Goal: Task Accomplishment & Management: Use online tool/utility

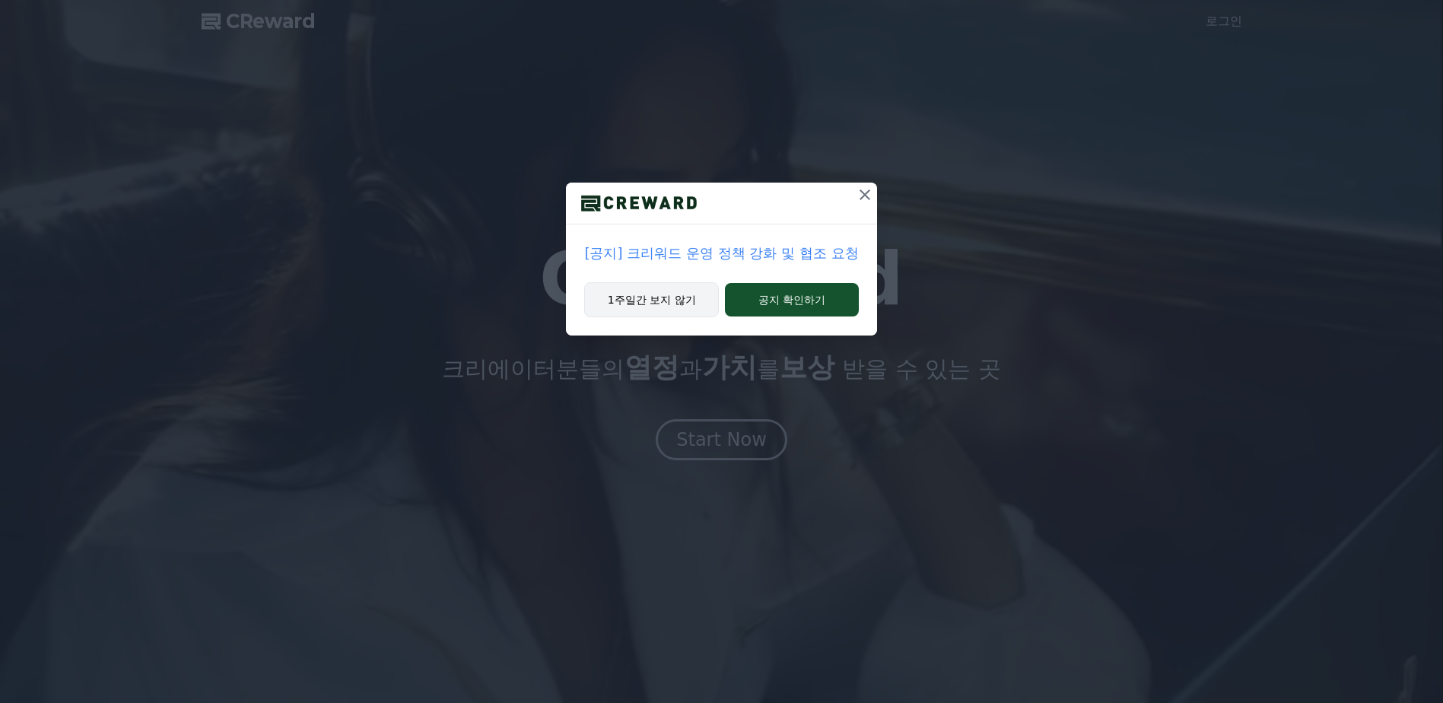
click at [632, 300] on button "1주일간 보지 않기" at bounding box center [651, 299] width 135 height 35
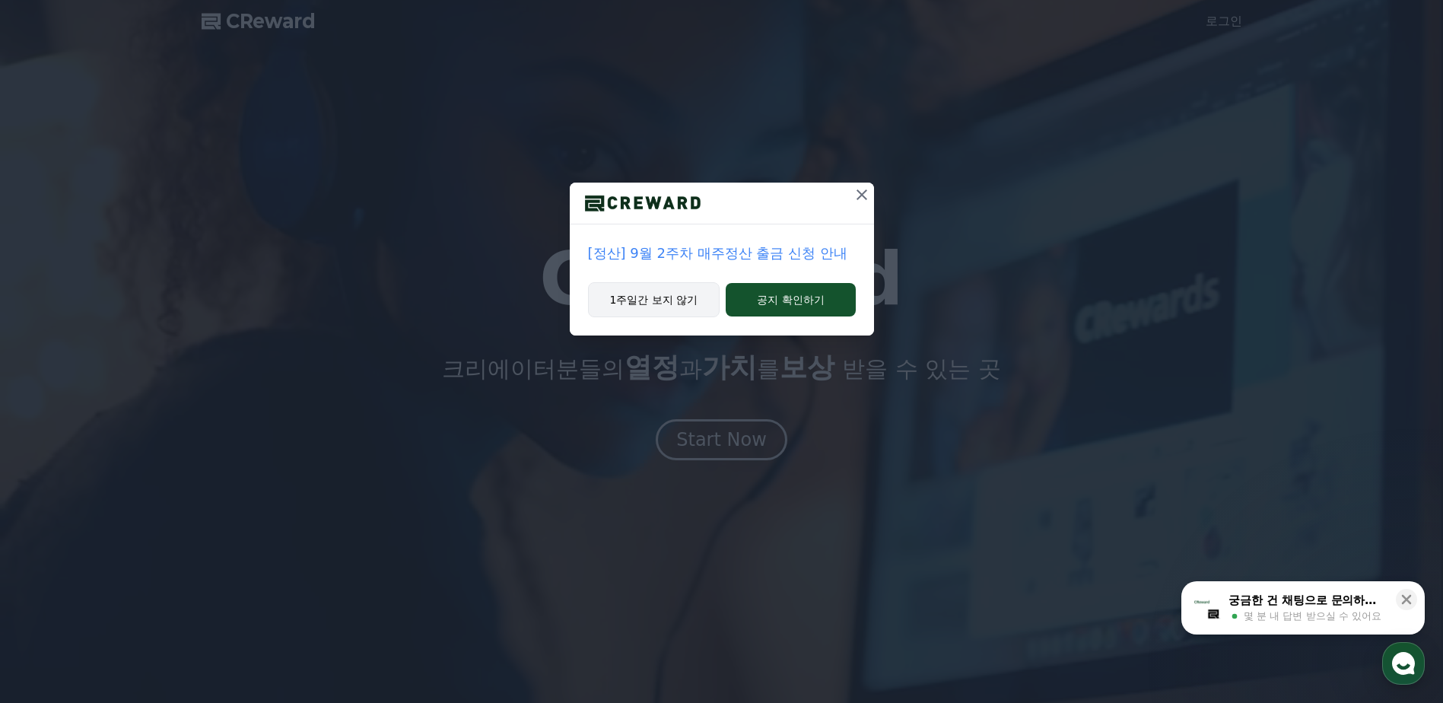
click at [627, 300] on button "1주일간 보지 않기" at bounding box center [654, 299] width 132 height 35
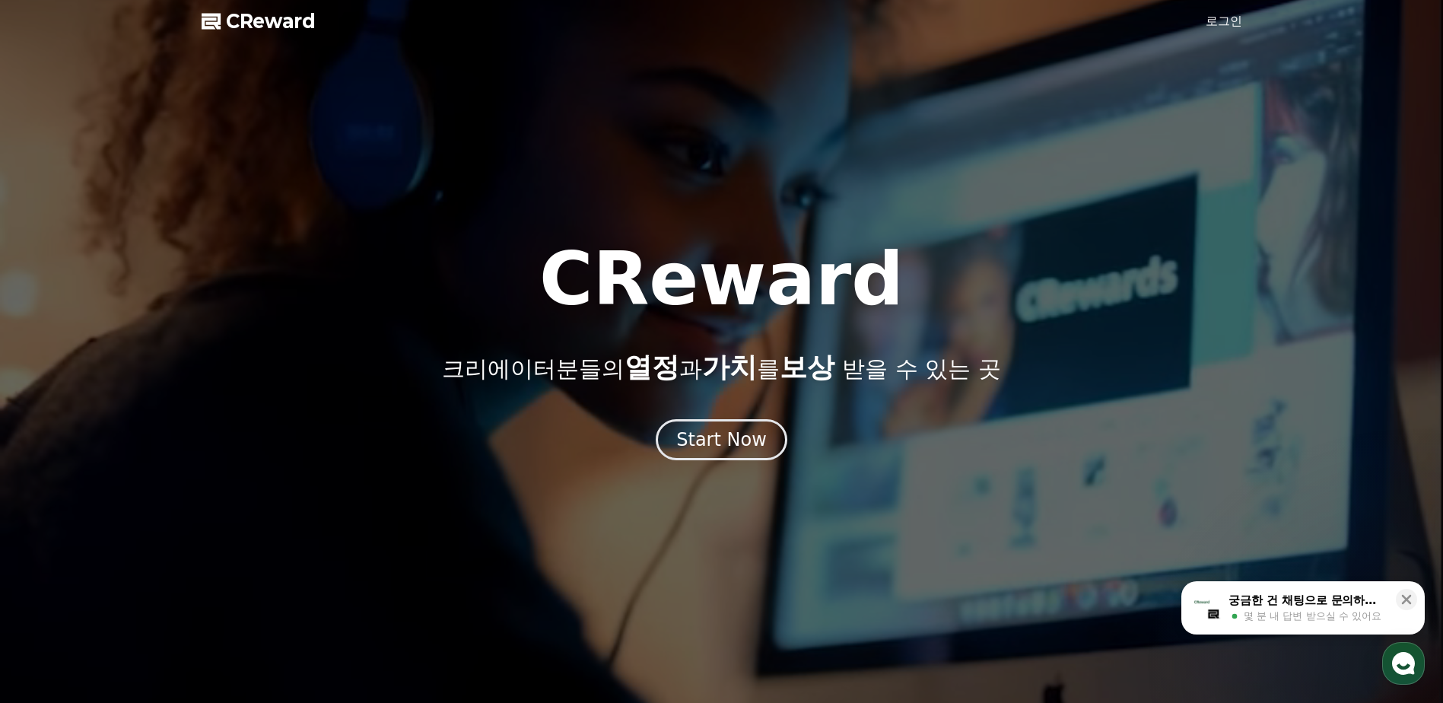
click at [1223, 9] on div at bounding box center [721, 351] width 1443 height 703
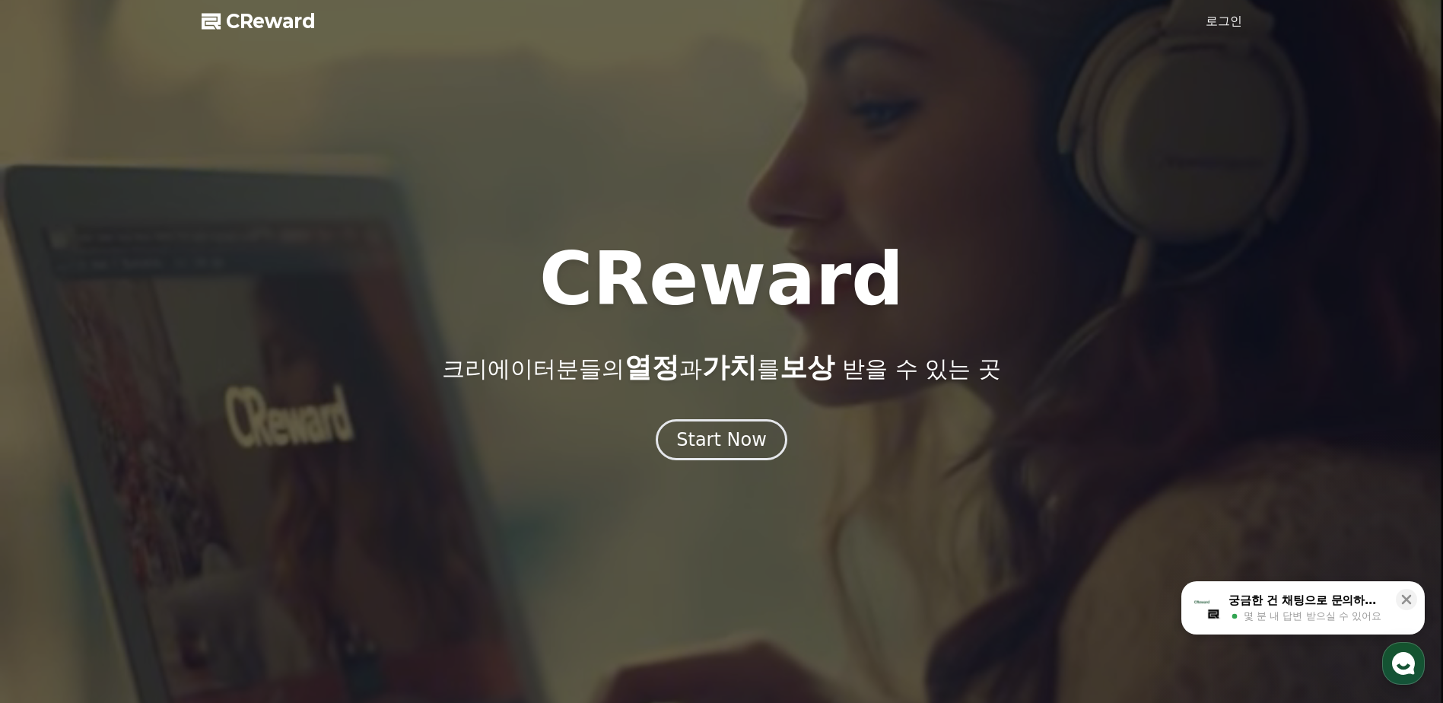
click at [1212, 24] on link "로그인" at bounding box center [1224, 21] width 37 height 18
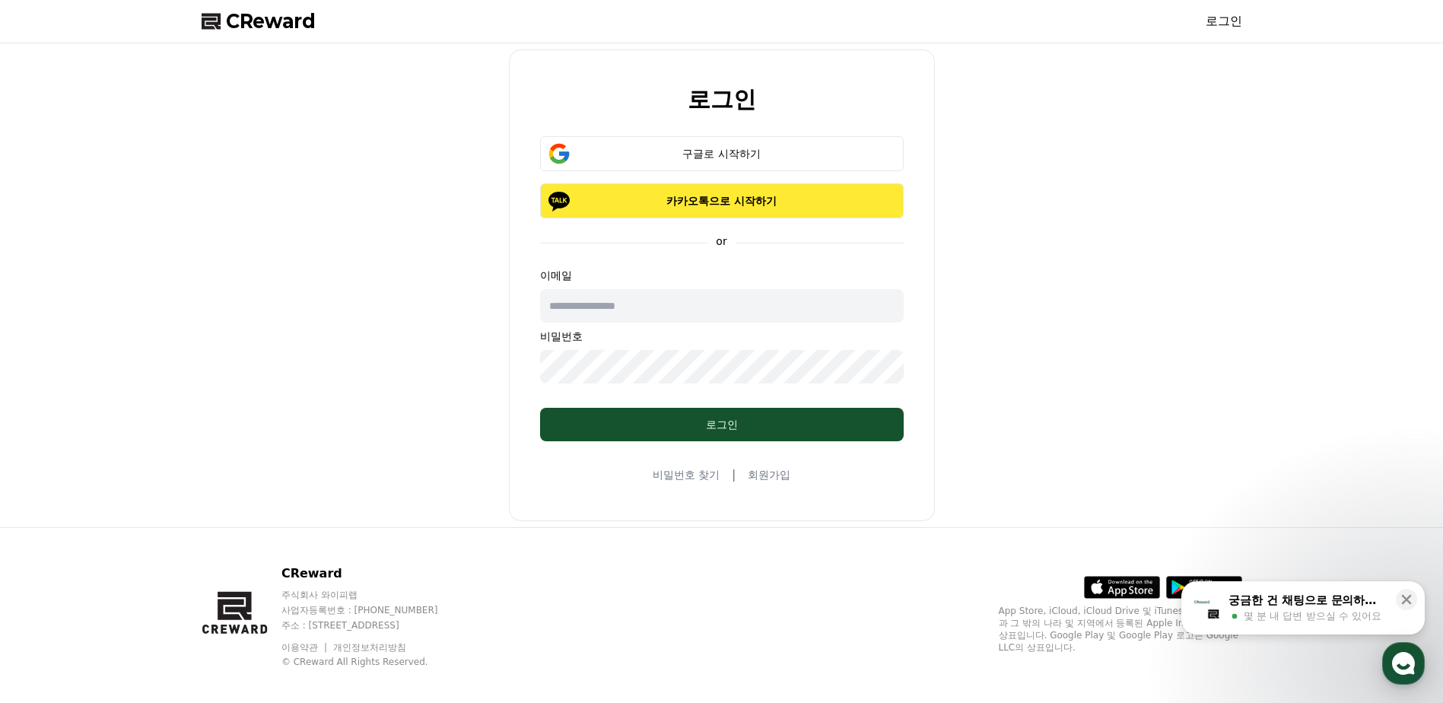
click at [739, 200] on p "카카오톡으로 시작하기" at bounding box center [721, 200] width 319 height 15
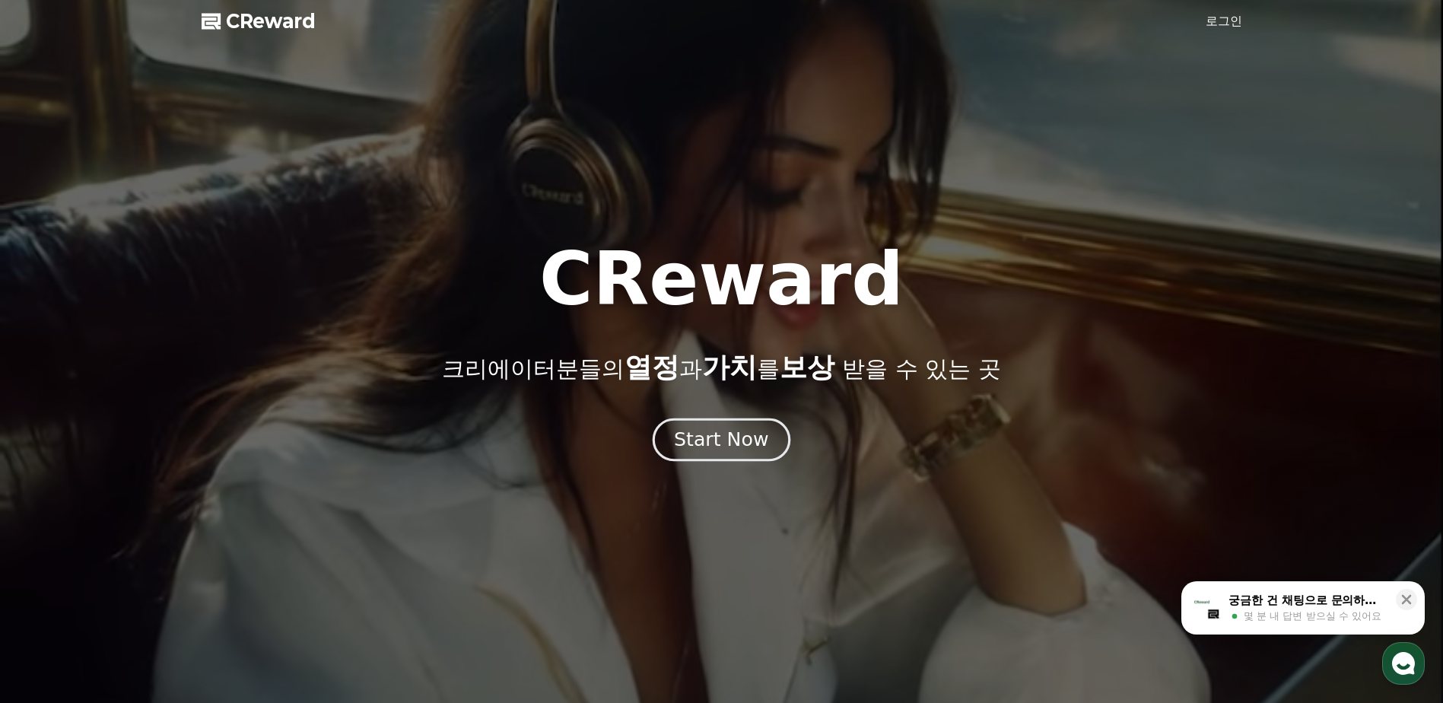
click at [680, 432] on div "Start Now" at bounding box center [721, 440] width 94 height 26
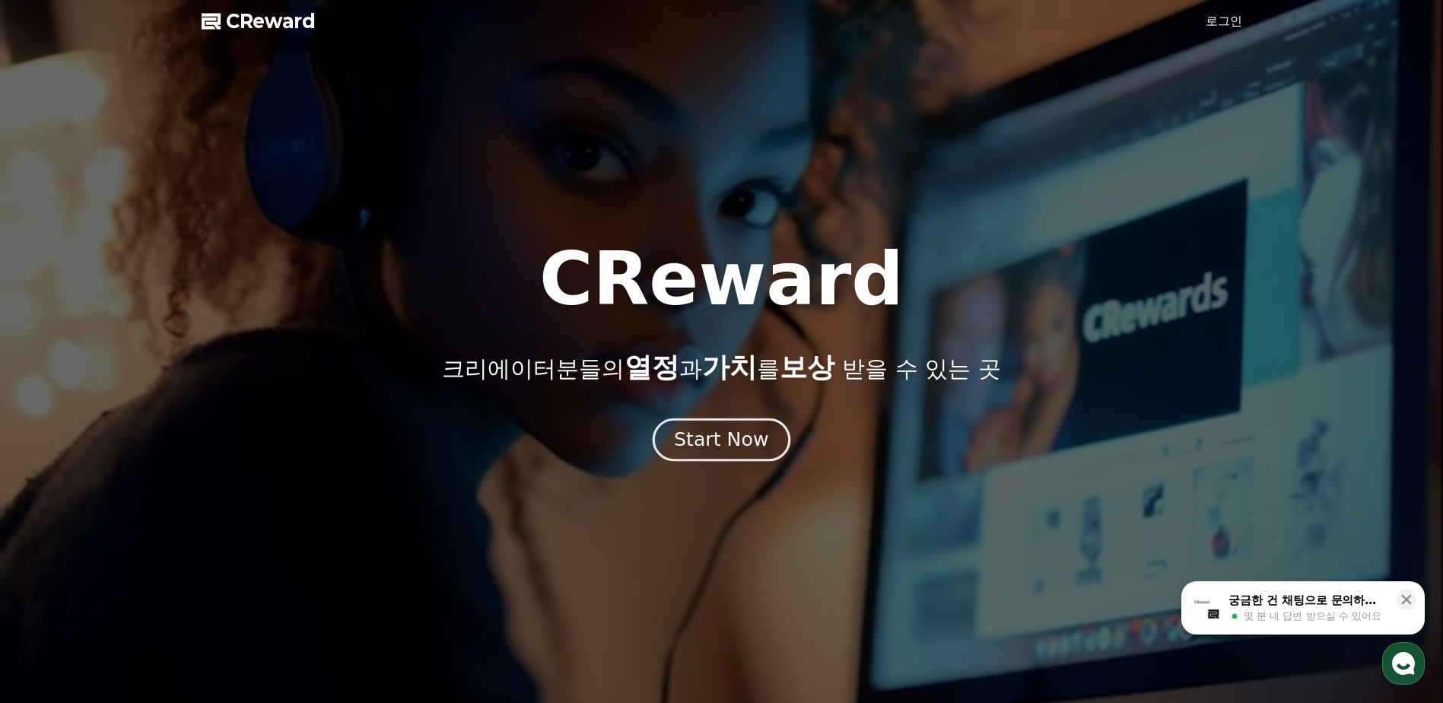
click at [727, 427] on div "Start Now" at bounding box center [721, 440] width 94 height 26
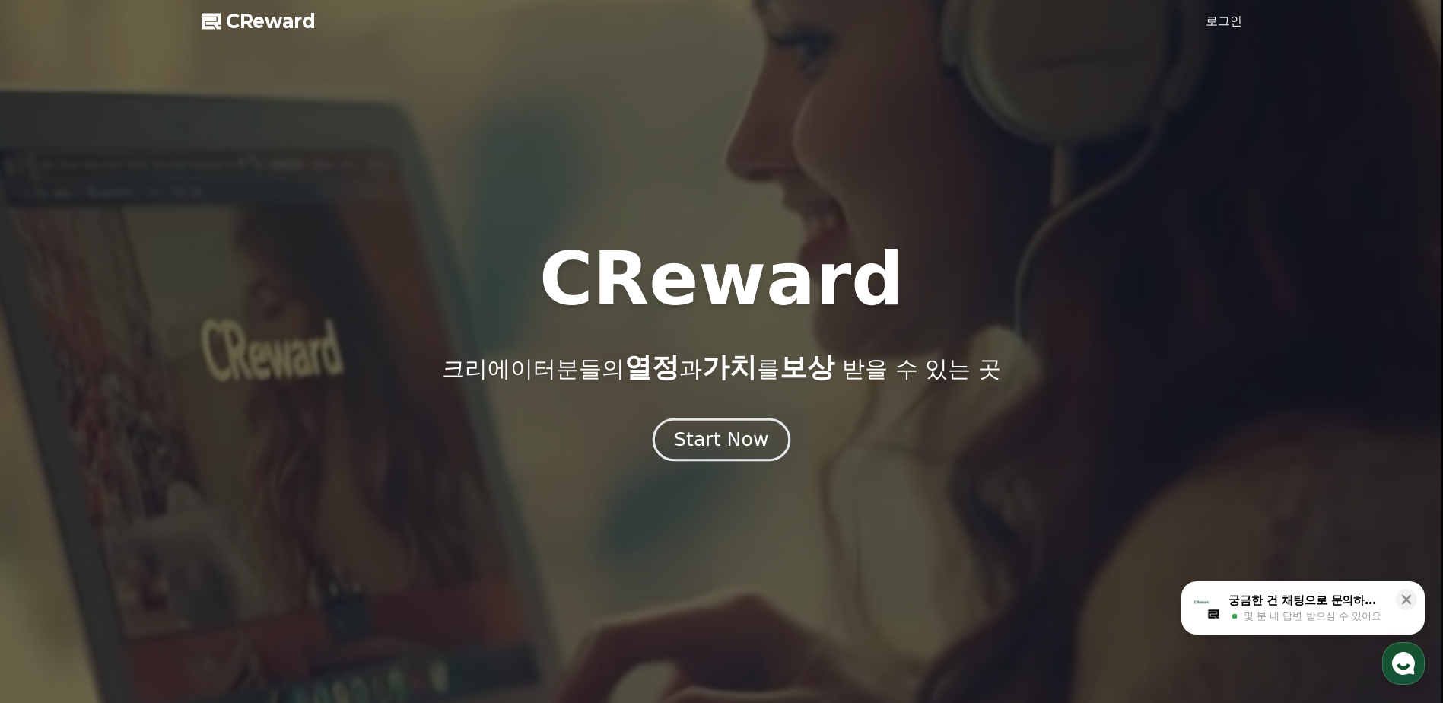
click at [725, 460] on button "Start Now" at bounding box center [722, 439] width 138 height 43
